Goal: Transaction & Acquisition: Purchase product/service

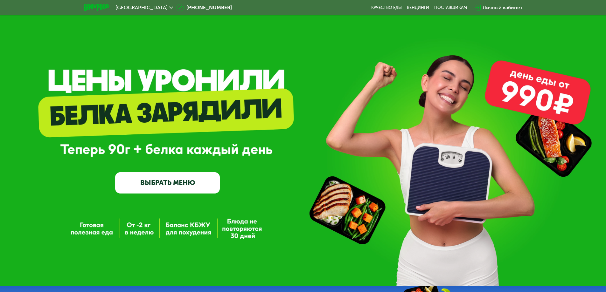
click at [181, 188] on link "ВЫБРАТЬ МЕНЮ" at bounding box center [167, 182] width 105 height 21
click at [186, 187] on link "ВЫБРАТЬ МЕНЮ" at bounding box center [167, 182] width 105 height 21
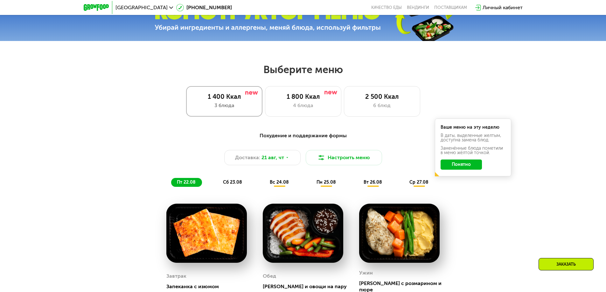
scroll to position [286, 0]
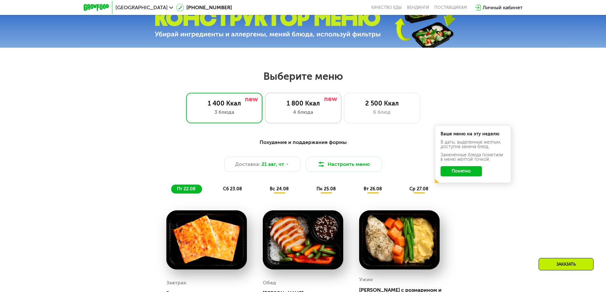
click at [292, 112] on div "4 блюда" at bounding box center [303, 112] width 63 height 8
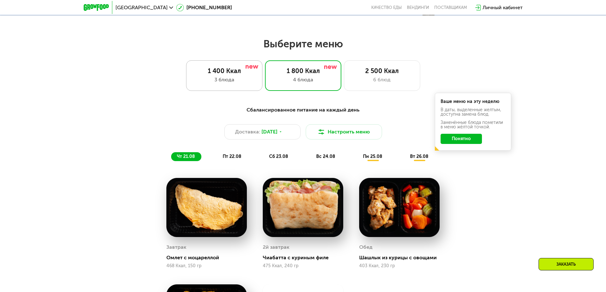
scroll to position [318, 0]
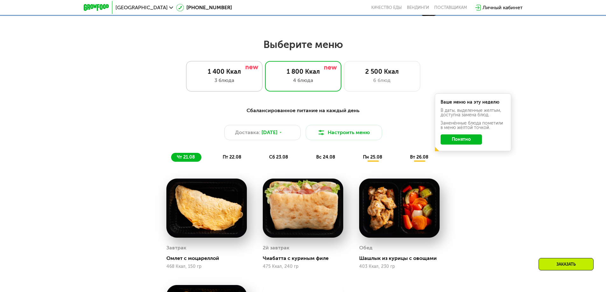
click at [231, 81] on div "3 блюда" at bounding box center [224, 81] width 63 height 8
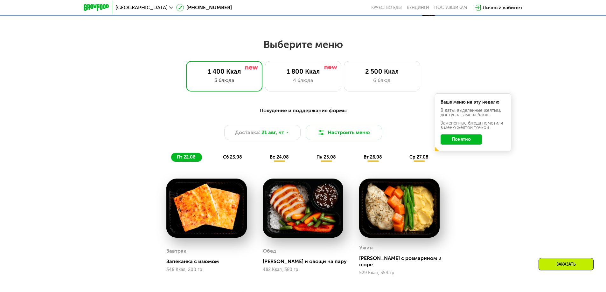
click at [236, 160] on span "сб 23.08" at bounding box center [232, 157] width 19 height 5
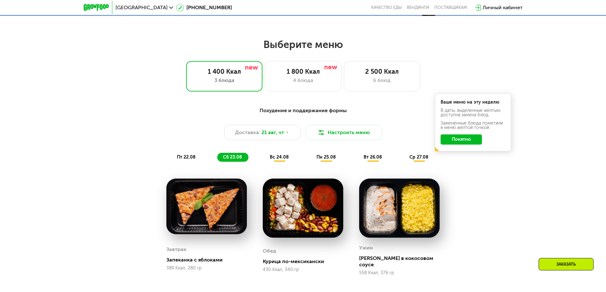
click at [286, 157] on span "вс 24.08" at bounding box center [279, 157] width 19 height 5
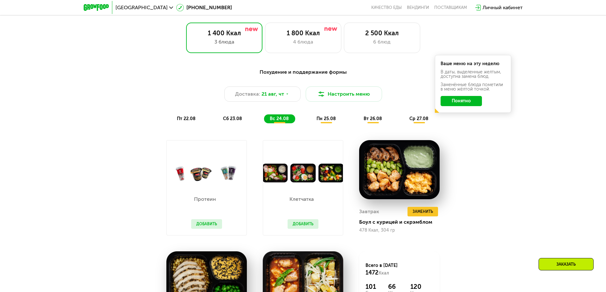
scroll to position [413, 0]
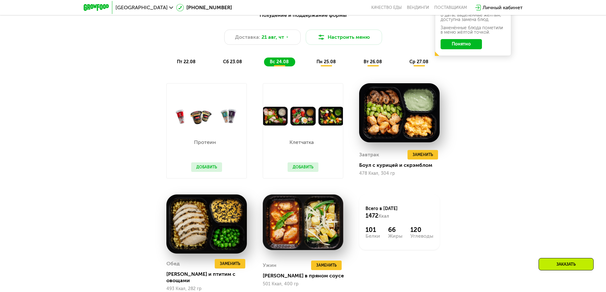
click at [326, 65] on span "пн 25.08" at bounding box center [325, 61] width 19 height 5
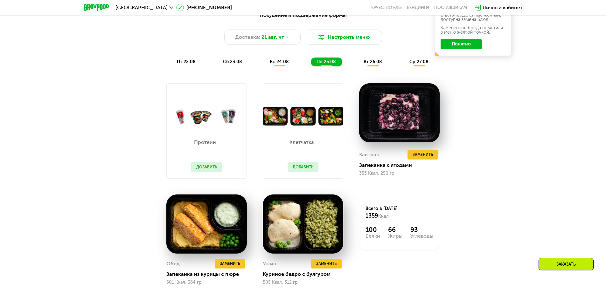
click at [404, 66] on div "вт 26.08" at bounding box center [419, 62] width 31 height 9
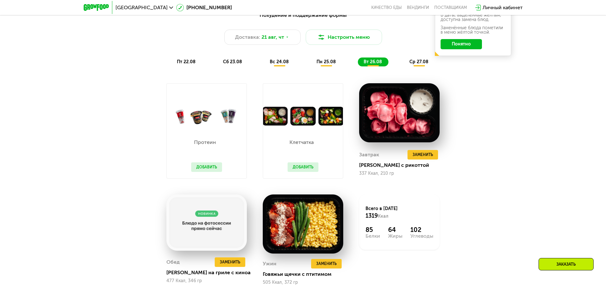
click at [422, 66] on div "ср 27.08" at bounding box center [419, 62] width 31 height 9
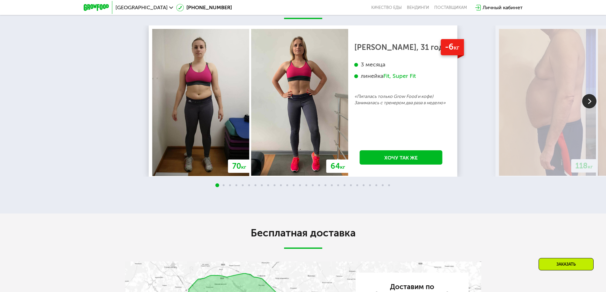
scroll to position [1272, 0]
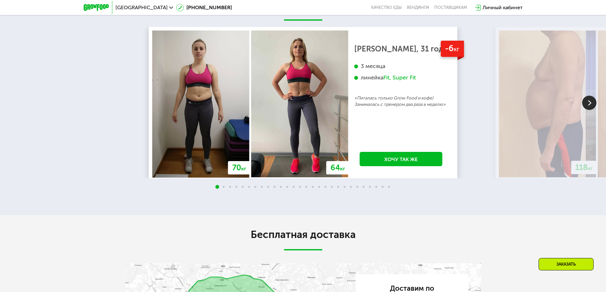
click at [590, 100] on img at bounding box center [589, 103] width 14 height 14
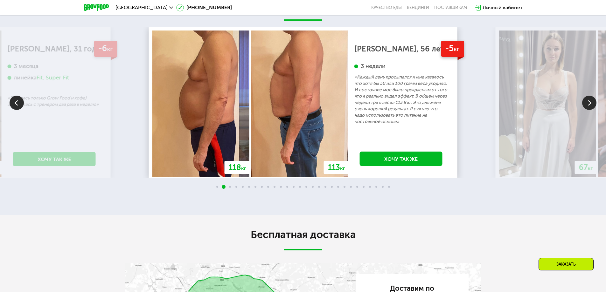
click at [590, 100] on img at bounding box center [589, 103] width 14 height 14
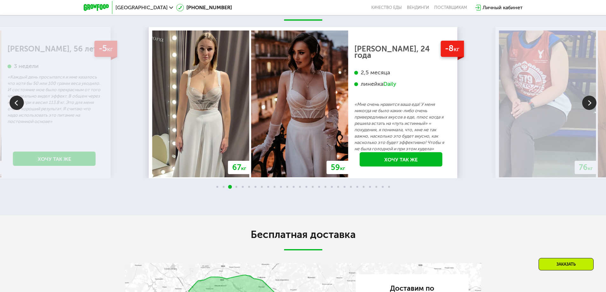
click at [590, 100] on img at bounding box center [589, 103] width 14 height 14
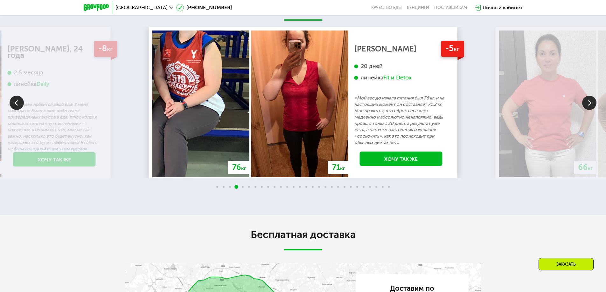
click at [590, 100] on img at bounding box center [589, 103] width 14 height 14
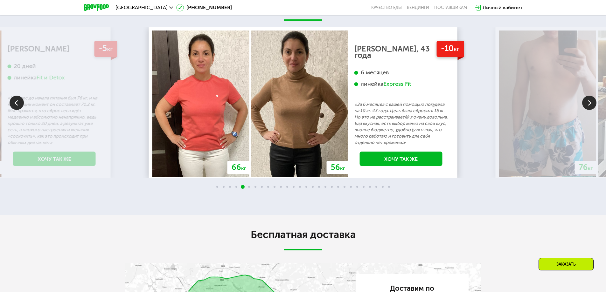
click at [590, 100] on img at bounding box center [589, 103] width 14 height 14
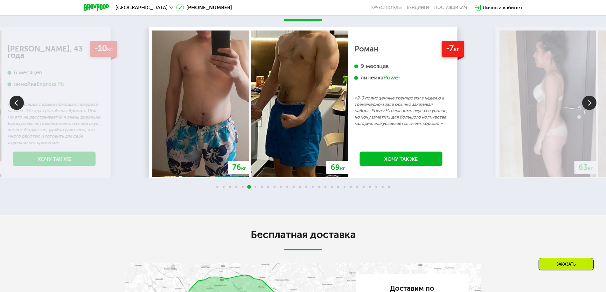
click at [590, 100] on img at bounding box center [589, 103] width 14 height 14
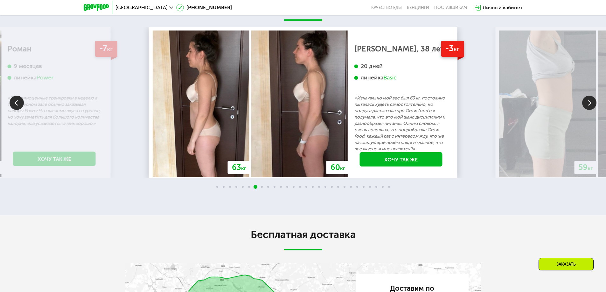
click at [590, 100] on img at bounding box center [589, 103] width 14 height 14
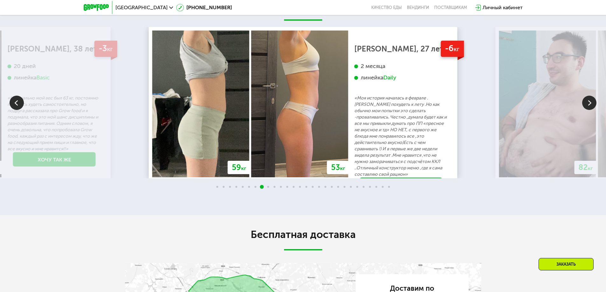
click at [590, 100] on img at bounding box center [589, 103] width 14 height 14
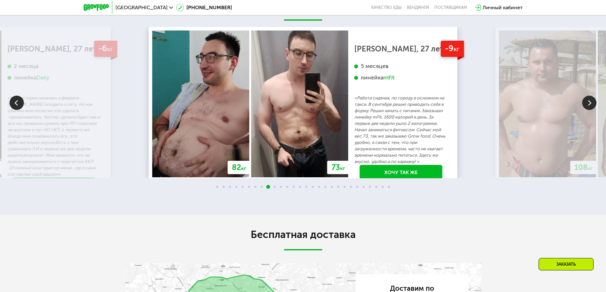
click at [14, 98] on img at bounding box center [17, 103] width 14 height 14
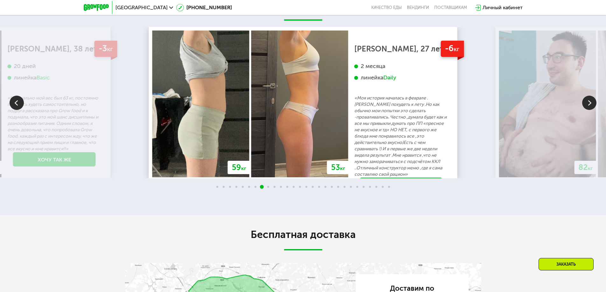
click at [390, 76] on div "Daily" at bounding box center [389, 77] width 13 height 7
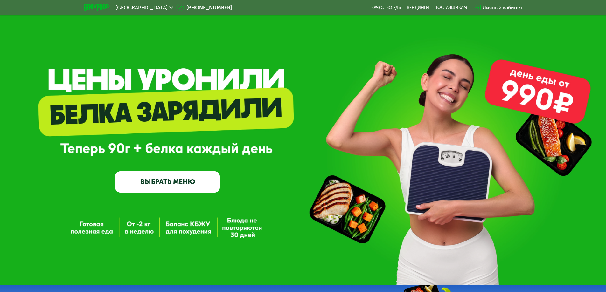
scroll to position [0, 0]
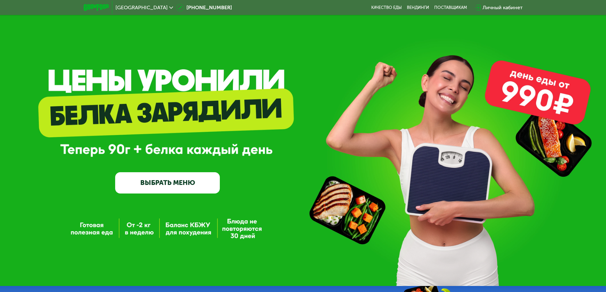
click at [169, 6] on icon at bounding box center [171, 8] width 4 height 4
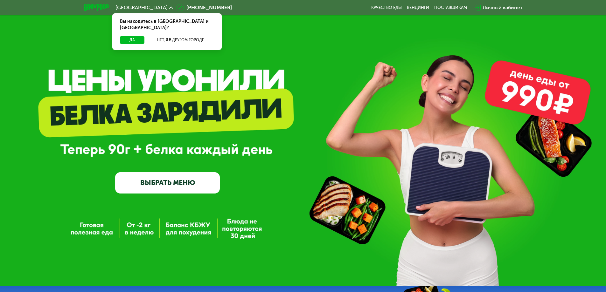
click at [318, 46] on div "GrowFood — доставка правильного питания ВЫБРАТЬ МЕНЮ" at bounding box center [303, 143] width 606 height 286
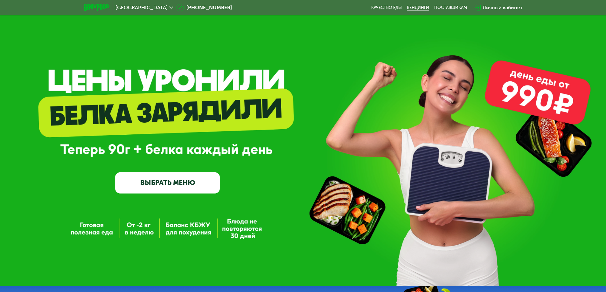
click at [415, 6] on link "Вендинги" at bounding box center [418, 7] width 22 height 5
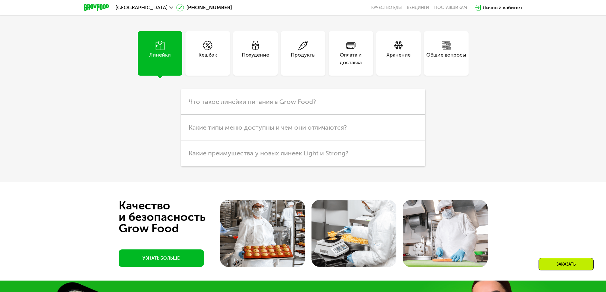
scroll to position [1749, 0]
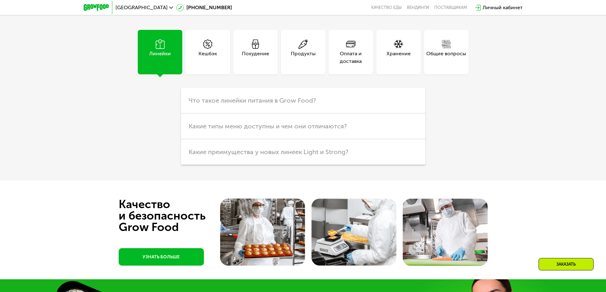
click at [256, 50] on div "Похудение" at bounding box center [255, 57] width 27 height 15
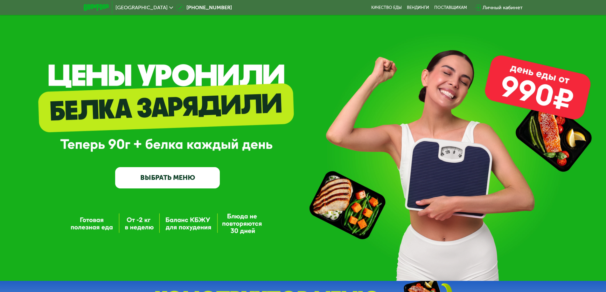
scroll to position [0, 0]
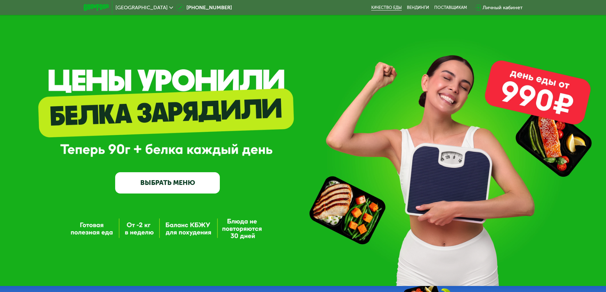
click at [388, 8] on link "Качество еды" at bounding box center [386, 7] width 31 height 5
